Goal: Task Accomplishment & Management: Complete application form

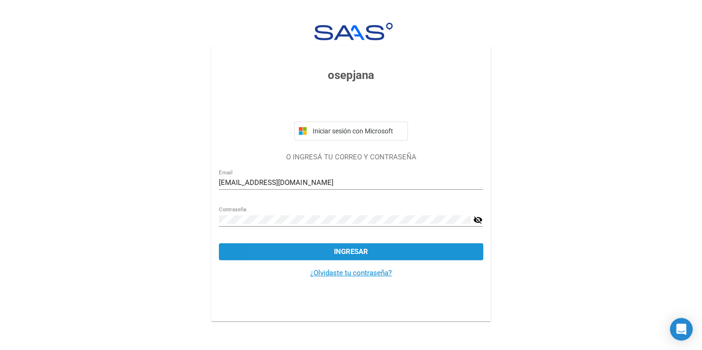
click at [304, 248] on button "Ingresar" at bounding box center [351, 251] width 264 height 17
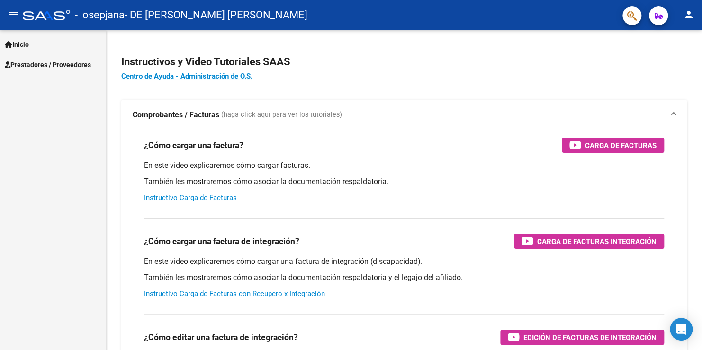
click at [28, 63] on span "Prestadores / Proveedores" at bounding box center [48, 65] width 86 height 10
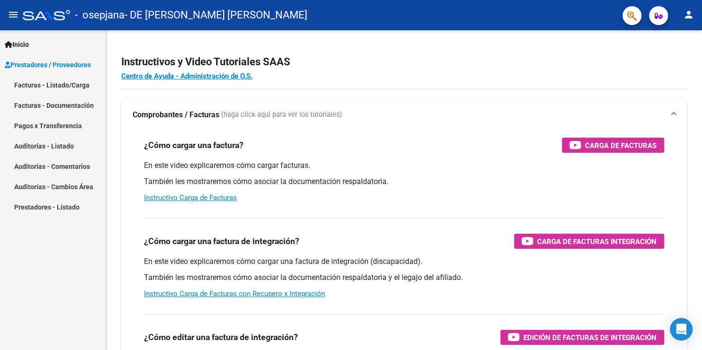
click at [25, 102] on link "Facturas - Documentación" at bounding box center [53, 105] width 106 height 20
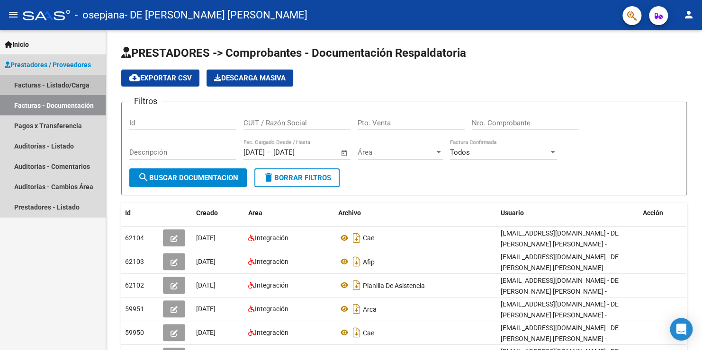
click at [40, 85] on link "Facturas - Listado/Carga" at bounding box center [53, 85] width 106 height 20
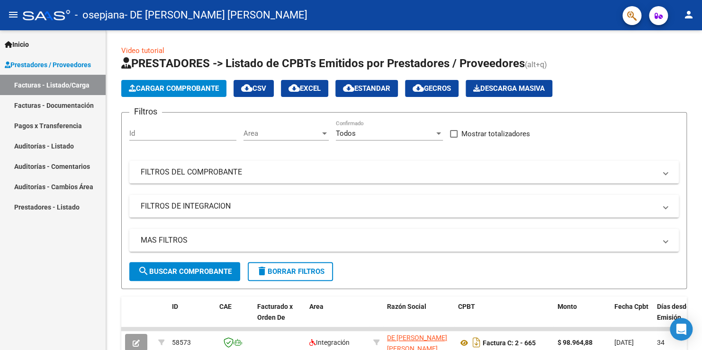
click at [44, 109] on link "Facturas - Documentación" at bounding box center [53, 105] width 106 height 20
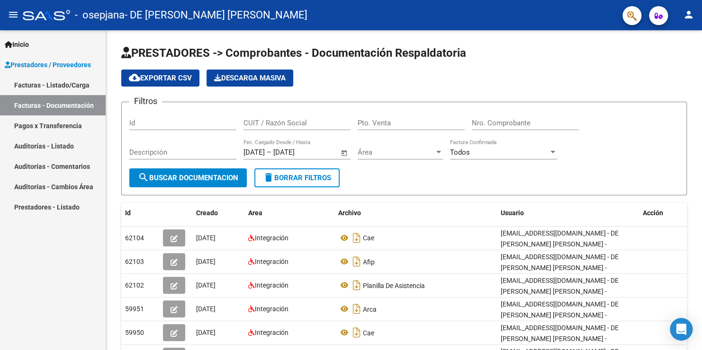
click at [32, 81] on link "Facturas - Listado/Carga" at bounding box center [53, 85] width 106 height 20
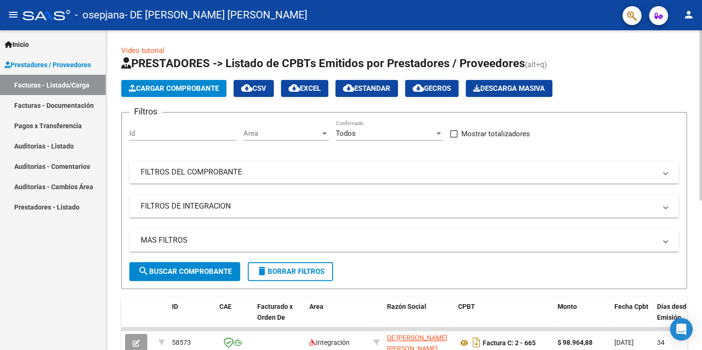
click at [178, 88] on span "Cargar Comprobante" at bounding box center [174, 88] width 90 height 9
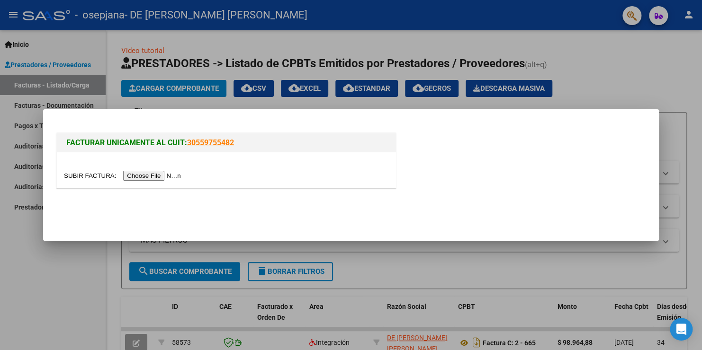
click at [137, 175] on input "file" at bounding box center [124, 176] width 120 height 10
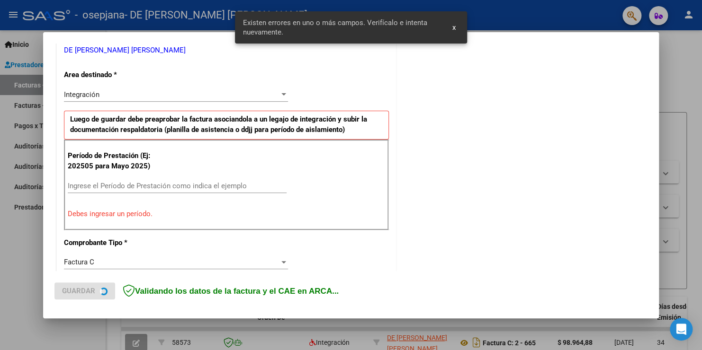
scroll to position [215, 0]
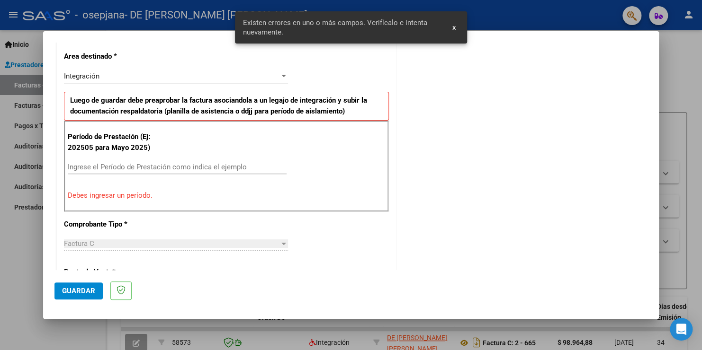
click at [131, 169] on input "Ingrese el Período de Prestación como indica el ejemplo" at bounding box center [177, 167] width 219 height 9
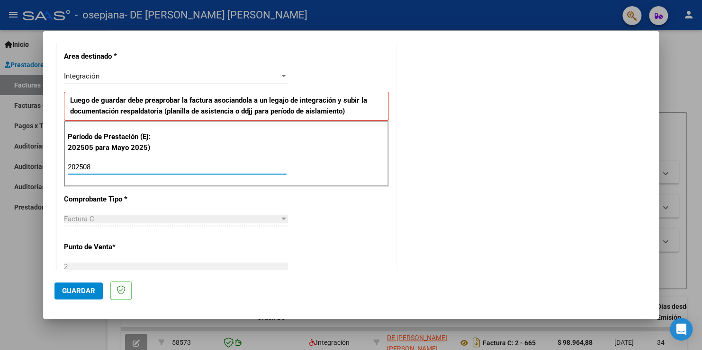
type input "202508"
click at [90, 287] on span "Guardar" at bounding box center [78, 291] width 33 height 9
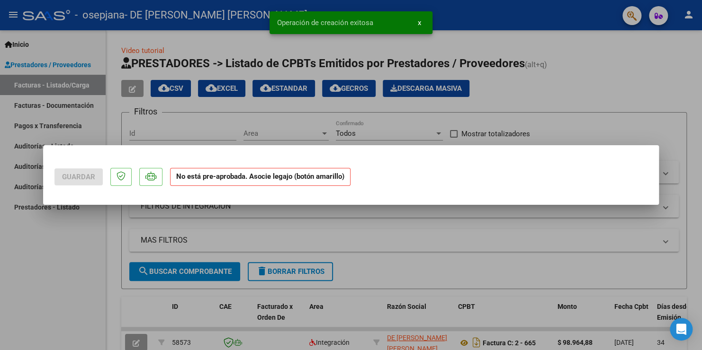
scroll to position [0, 0]
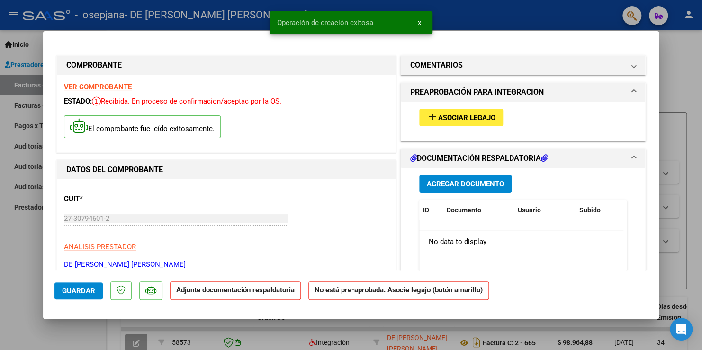
click at [440, 185] on span "Agregar Documento" at bounding box center [465, 184] width 77 height 9
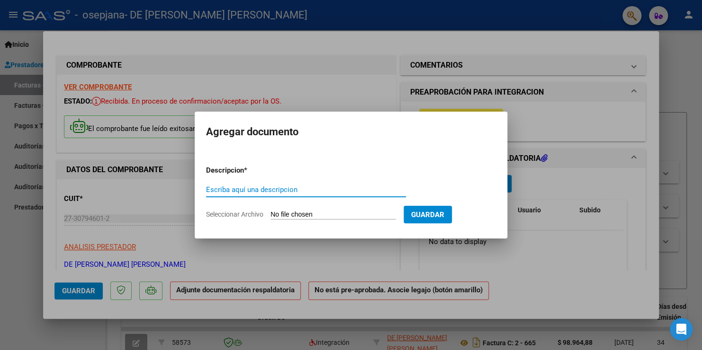
click at [303, 213] on input "Seleccionar Archivo" at bounding box center [332, 215] width 125 height 9
type input "C:\fakepath\agosto planilla [PERSON_NAME] .pdf"
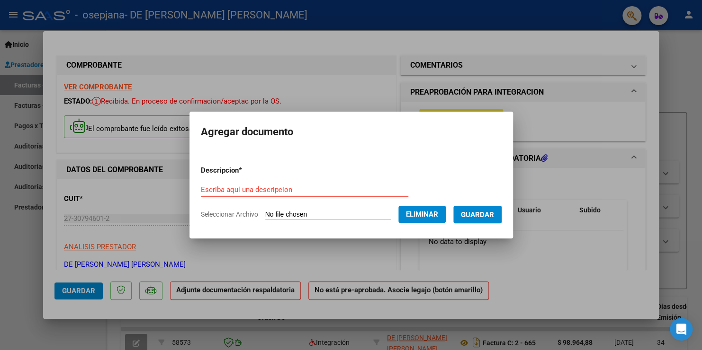
click at [235, 180] on form "Descripcion * Escriba aquí una descripcion Seleccionar Archivo Eliminar Guardar" at bounding box center [351, 192] width 301 height 69
click at [233, 188] on input "Escriba aquí una descripcion" at bounding box center [304, 190] width 207 height 9
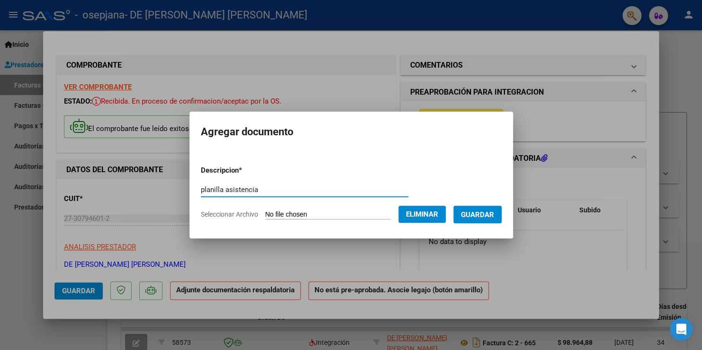
type input "planilla asistencia"
click at [494, 213] on span "Guardar" at bounding box center [477, 215] width 33 height 9
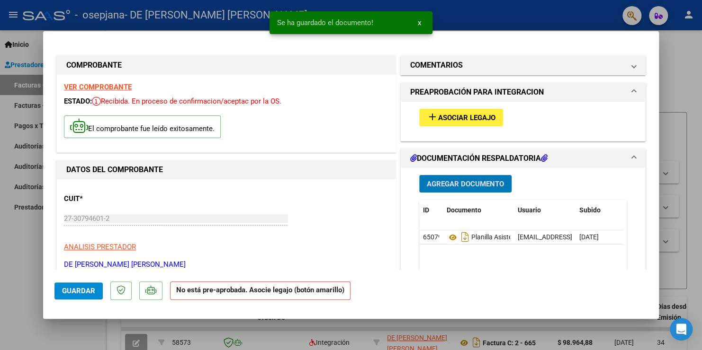
click at [450, 184] on span "Agregar Documento" at bounding box center [465, 184] width 77 height 9
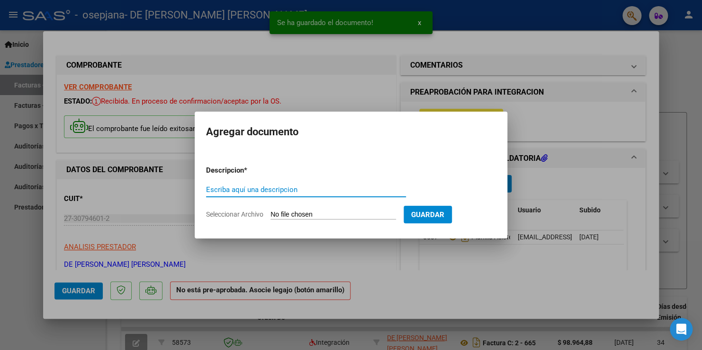
click at [265, 188] on input "Escriba aquí una descripcion" at bounding box center [306, 190] width 200 height 9
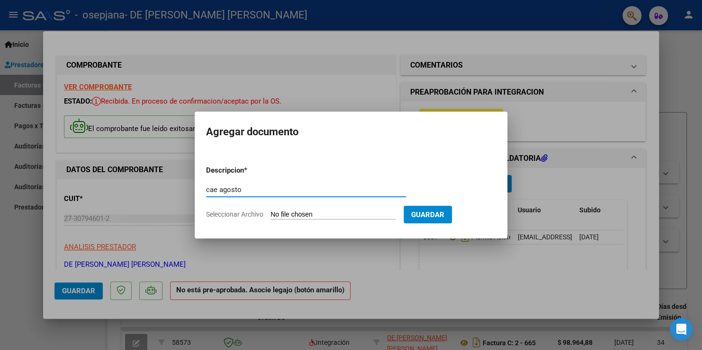
type input "cae agosto"
click at [320, 214] on input "Seleccionar Archivo" at bounding box center [332, 215] width 125 height 9
type input "C:\fakepath\[PERSON_NAME] cae [PERSON_NAME] .pdf"
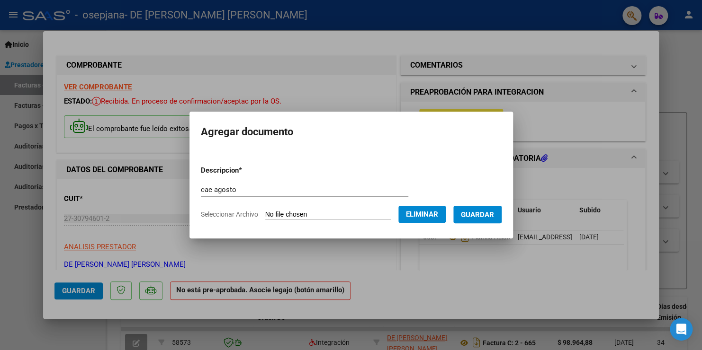
click at [477, 216] on span "Guardar" at bounding box center [477, 215] width 33 height 9
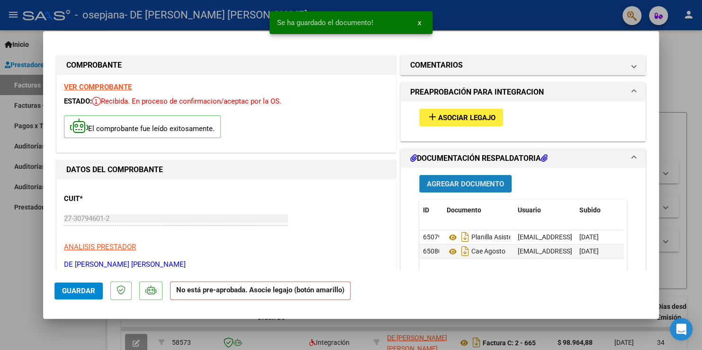
click at [448, 182] on span "Agregar Documento" at bounding box center [465, 184] width 77 height 9
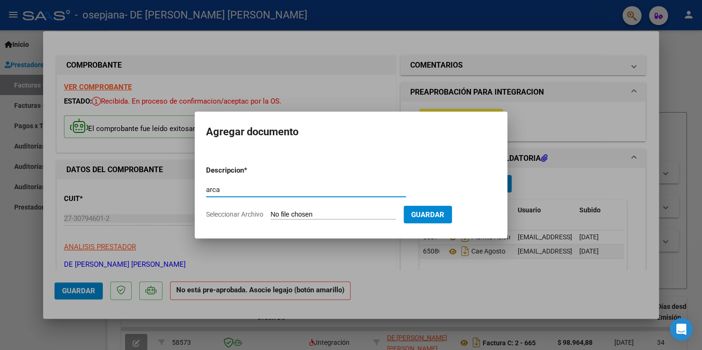
type input "arca"
click at [299, 213] on input "Seleccionar Archivo" at bounding box center [332, 215] width 125 height 9
type input "C:\fakepath\arca agosto.pdf"
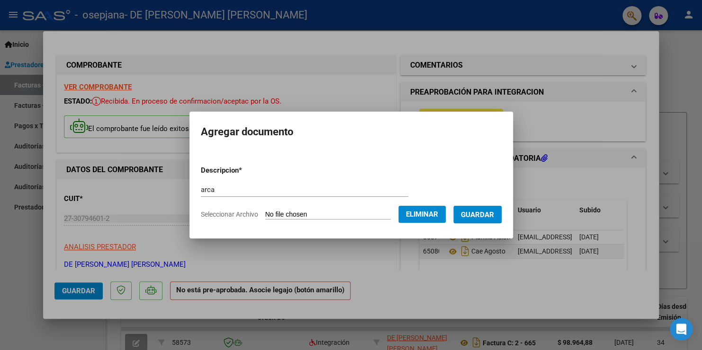
click at [491, 214] on span "Guardar" at bounding box center [477, 215] width 33 height 9
